Goal: Information Seeking & Learning: Check status

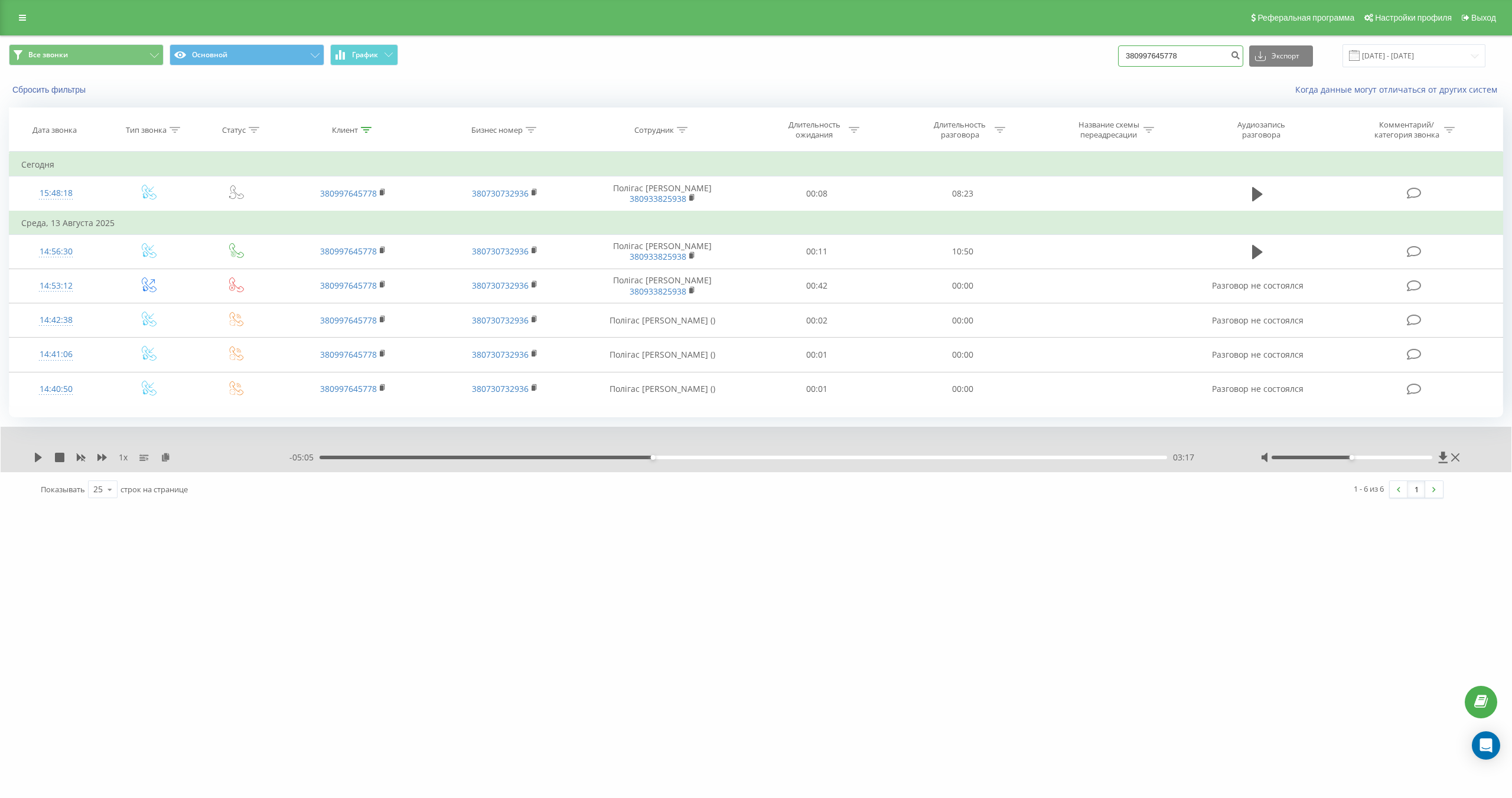
click at [1213, 59] on input "380997645778" at bounding box center [1180, 56] width 125 height 22
type input "38097200099"
click at [1241, 57] on icon "submit" at bounding box center [1235, 53] width 10 height 7
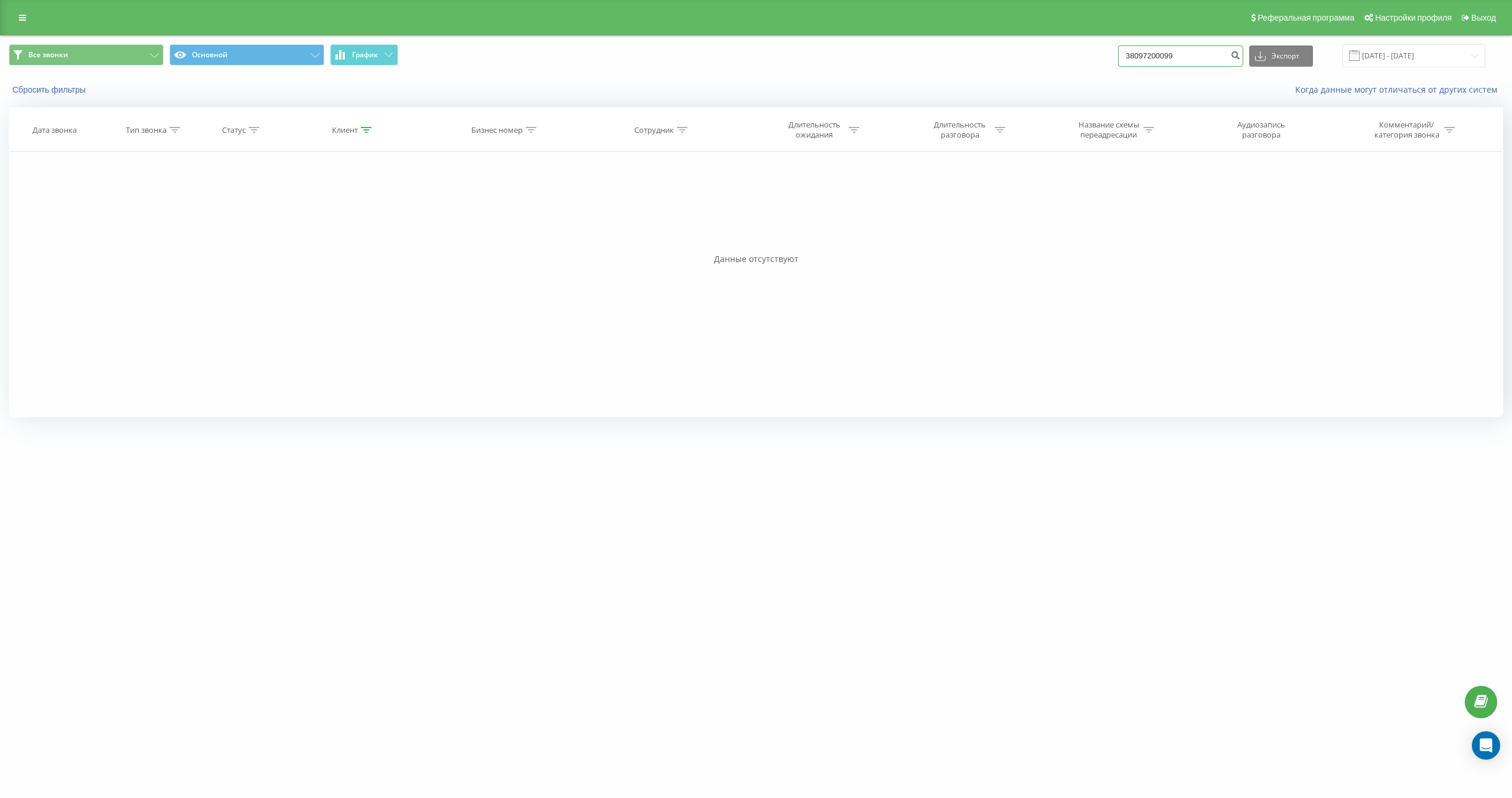
click at [1201, 60] on input "38097200099" at bounding box center [1180, 56] width 125 height 22
click at [1184, 58] on input "38097200099" at bounding box center [1180, 56] width 125 height 22
click at [1189, 57] on input "38097200099" at bounding box center [1180, 56] width 125 height 22
type input "380972000099"
click at [1265, 60] on icon at bounding box center [1260, 56] width 11 height 12
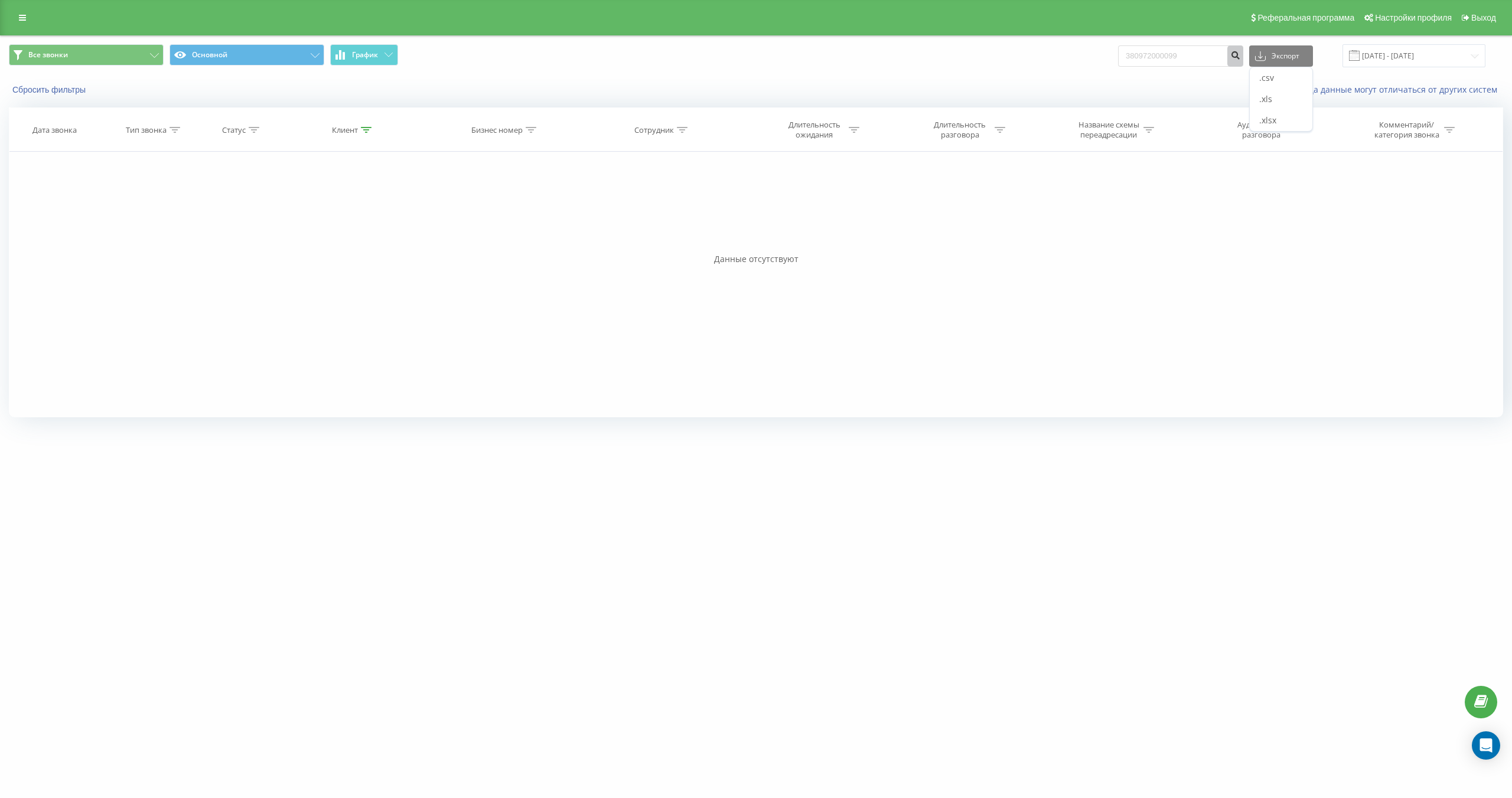
click at [1241, 55] on icon "submit" at bounding box center [1235, 53] width 10 height 7
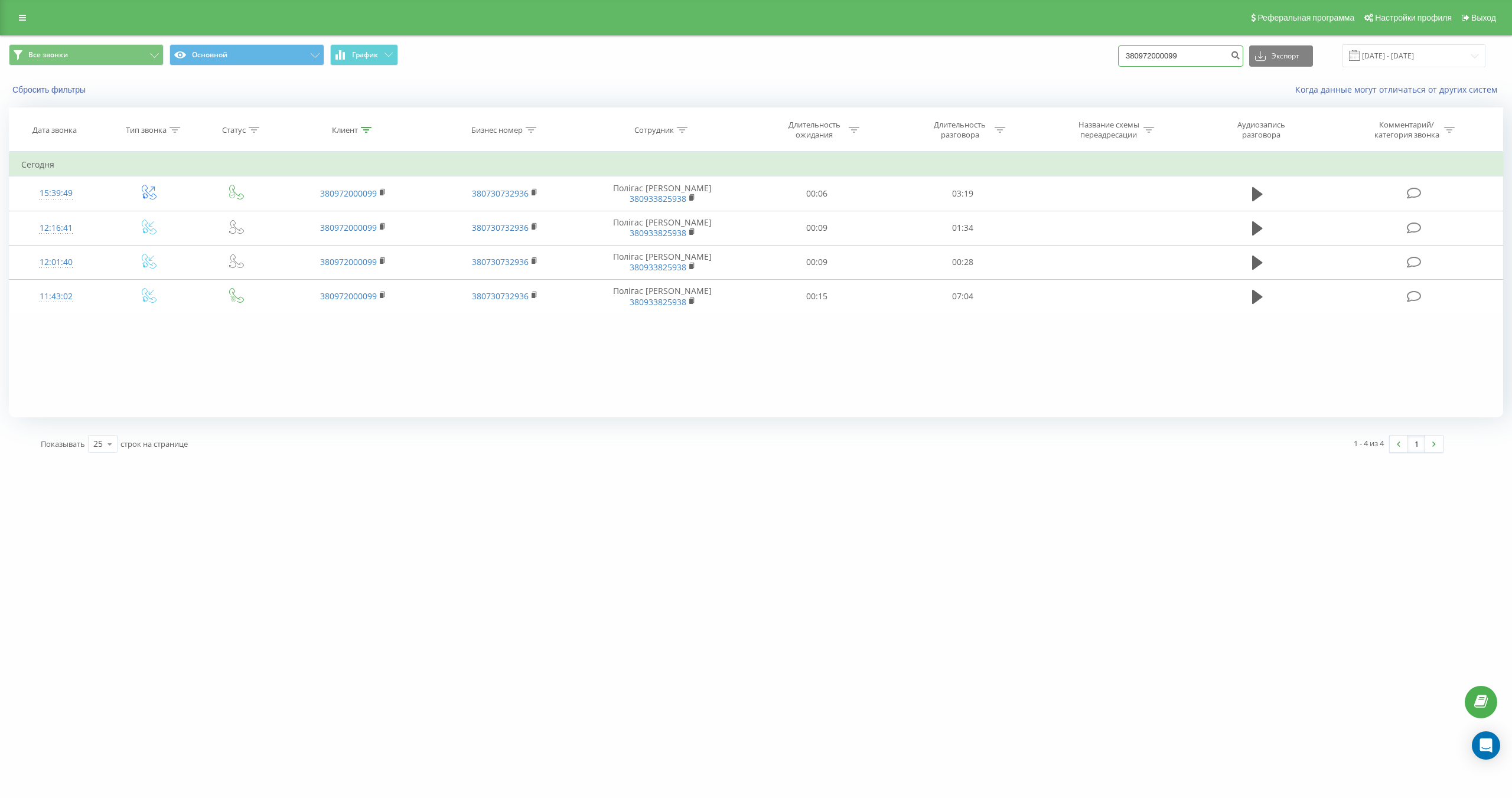
click at [1197, 60] on input "380972000099" at bounding box center [1180, 56] width 125 height 22
drag, startPoint x: 29, startPoint y: 14, endPoint x: 29, endPoint y: 58, distance: 44.0
click at [29, 14] on link at bounding box center [23, 18] width 22 height 17
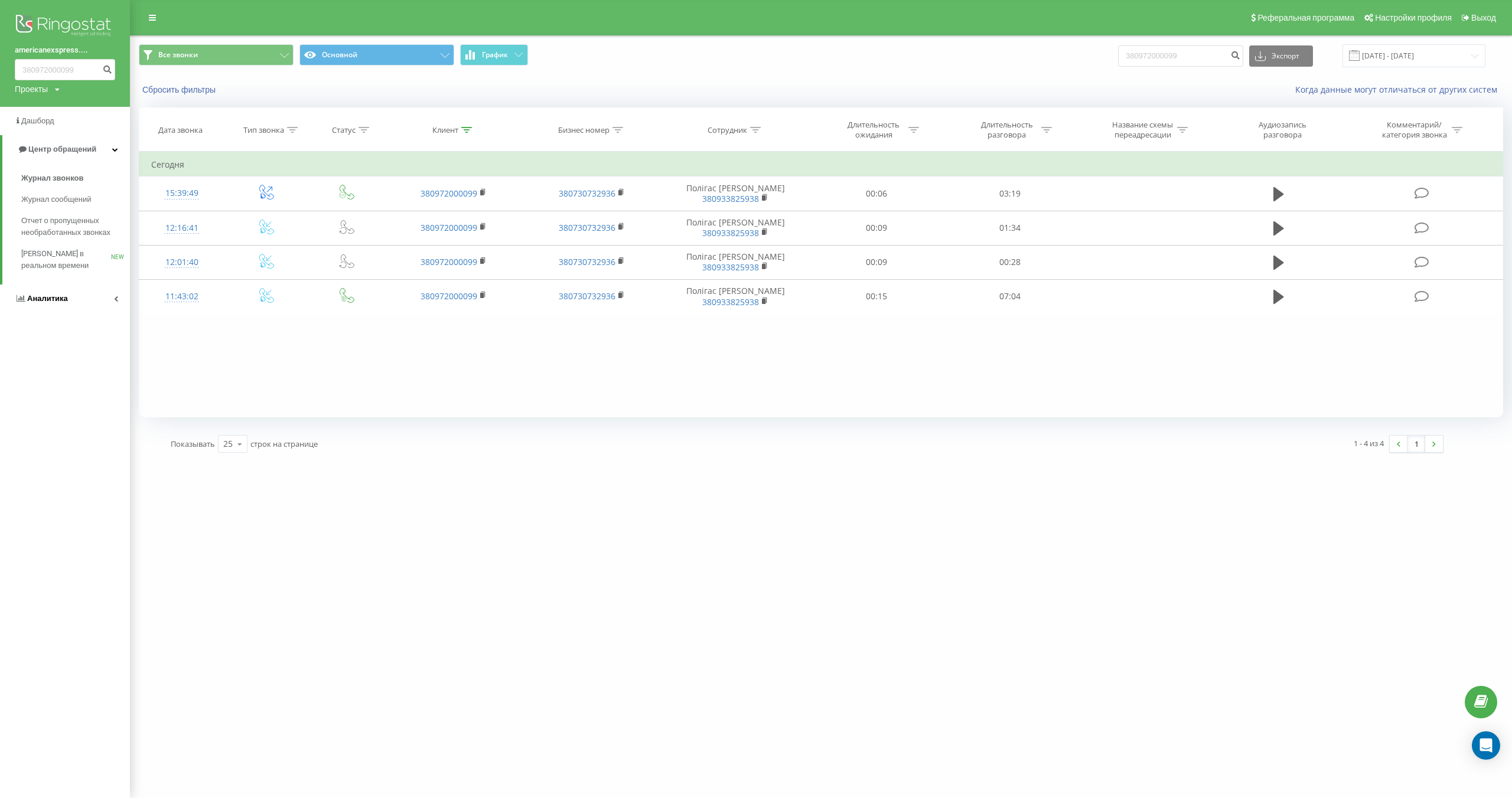
click at [76, 296] on link "Аналитика" at bounding box center [65, 299] width 130 height 28
click at [67, 372] on span "Отчет об эффективности работы сотрудников" at bounding box center [73, 375] width 103 height 24
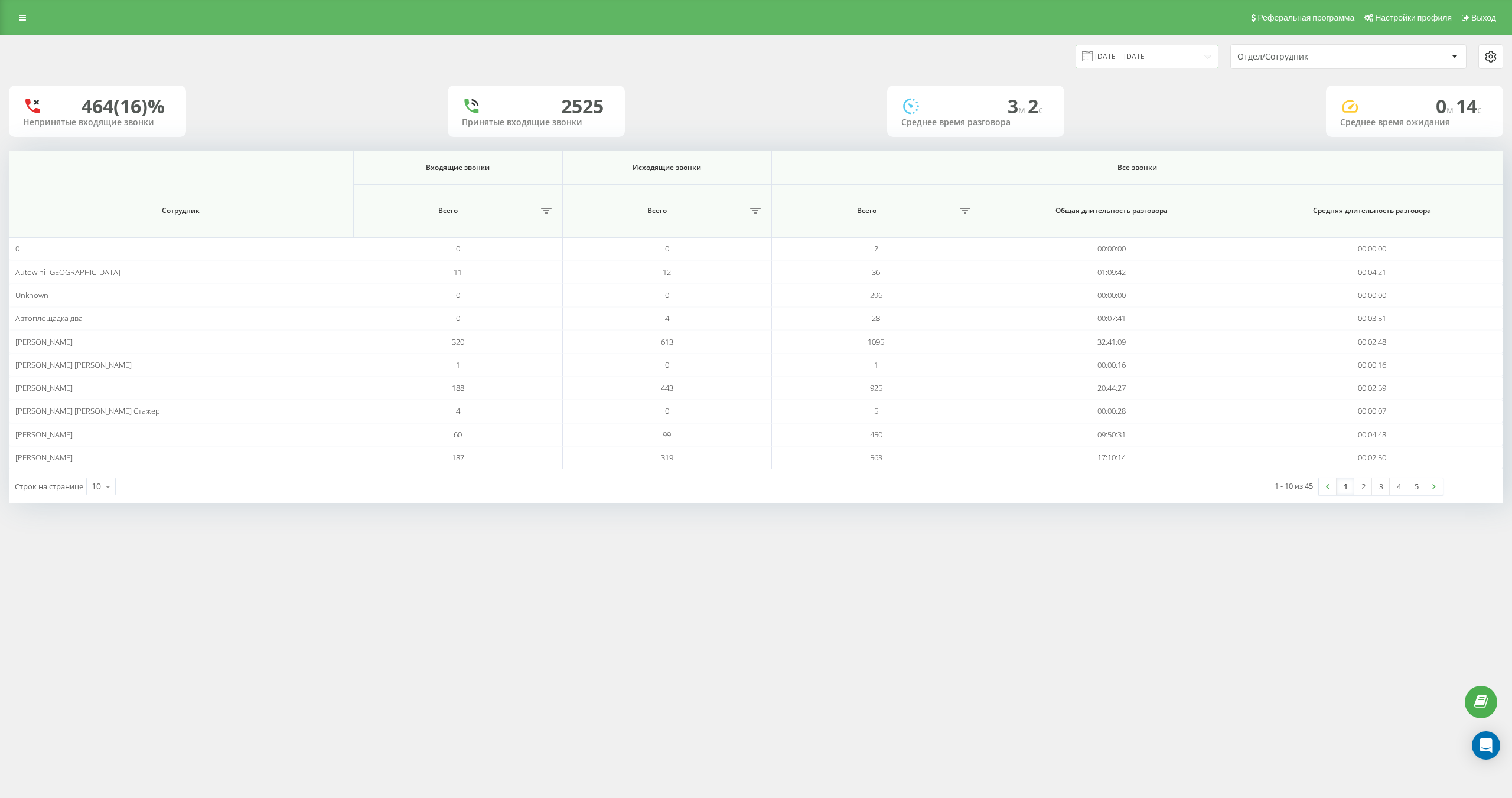
click at [1169, 62] on input "[DATE] - [DATE]" at bounding box center [1146, 56] width 143 height 23
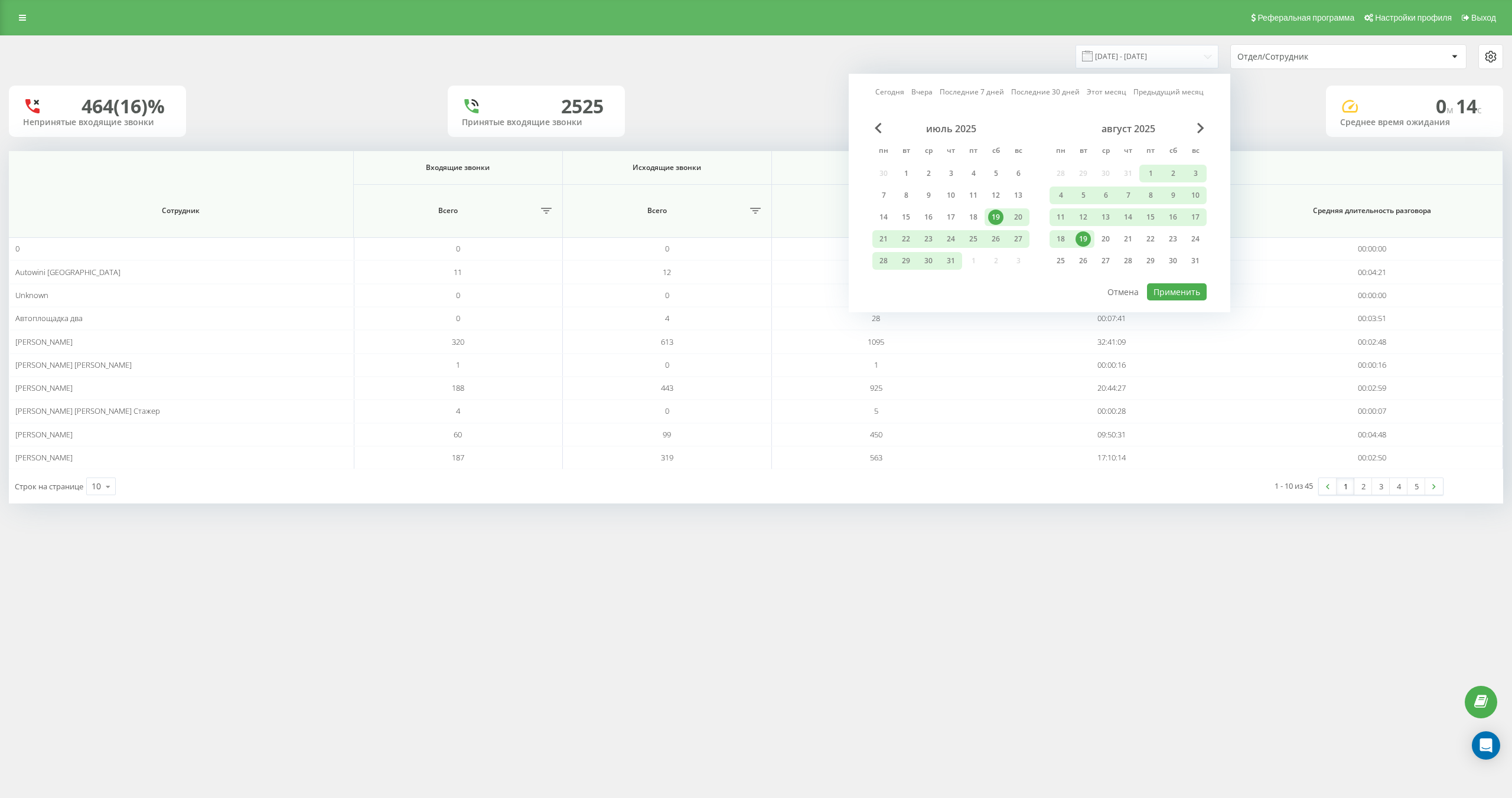
click at [1077, 240] on div "19" at bounding box center [1083, 239] width 16 height 16
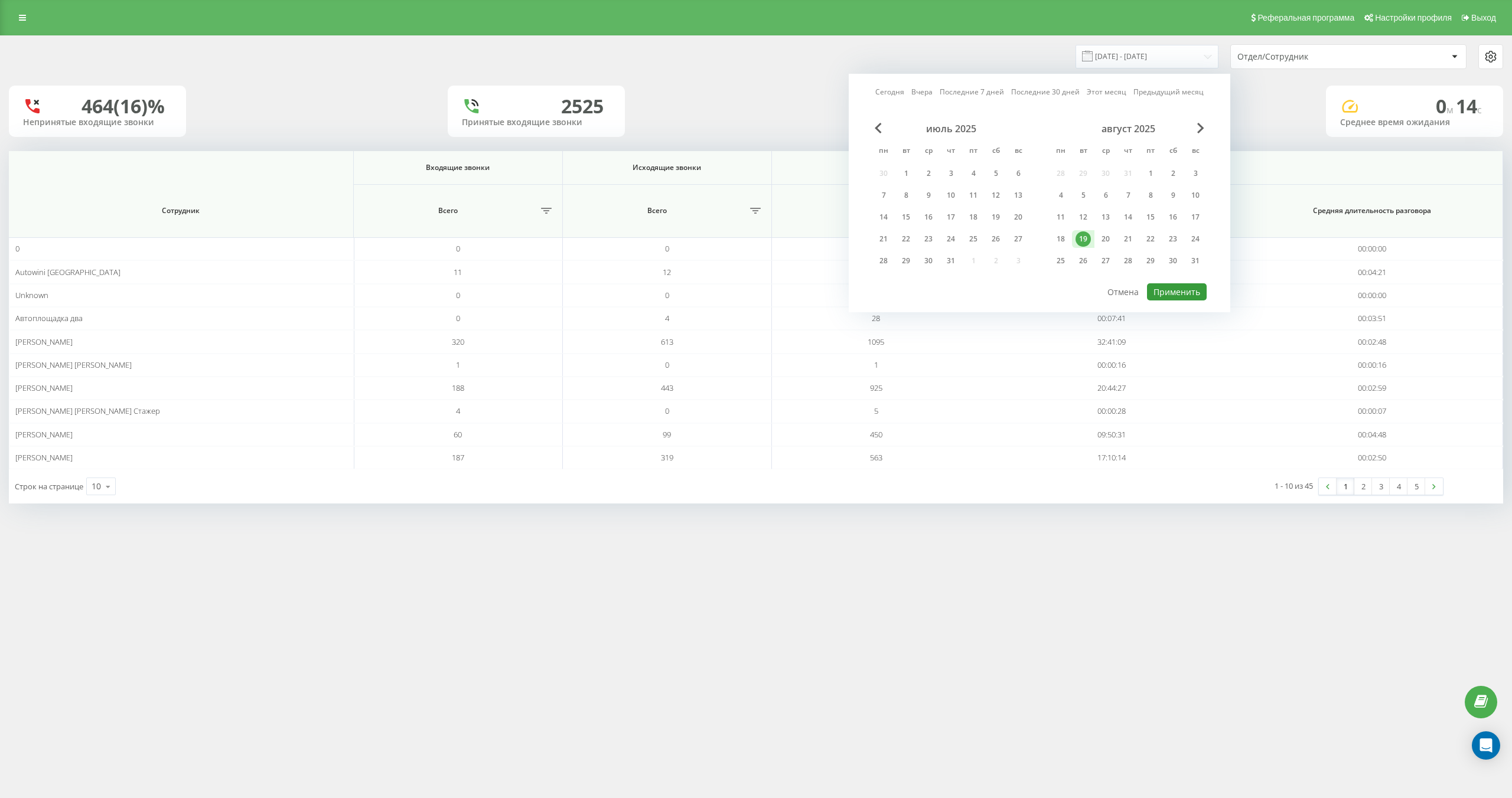
click at [1189, 293] on button "Применить" at bounding box center [1177, 291] width 60 height 17
type input "[DATE] - [DATE]"
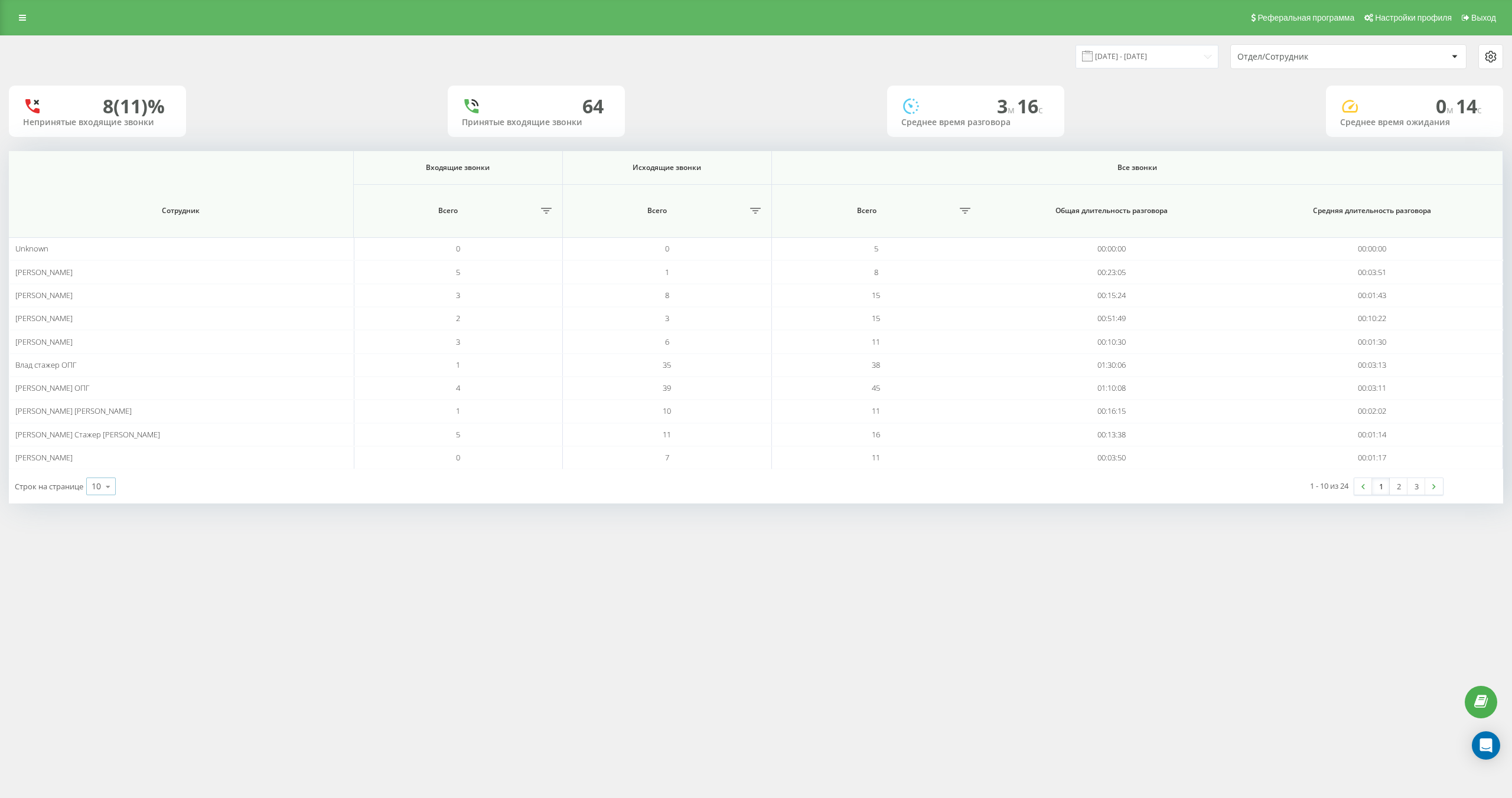
click at [100, 490] on icon at bounding box center [108, 486] width 18 height 23
click at [109, 447] on div "50" at bounding box center [100, 452] width 29 height 17
